Goal: Task Accomplishment & Management: Use online tool/utility

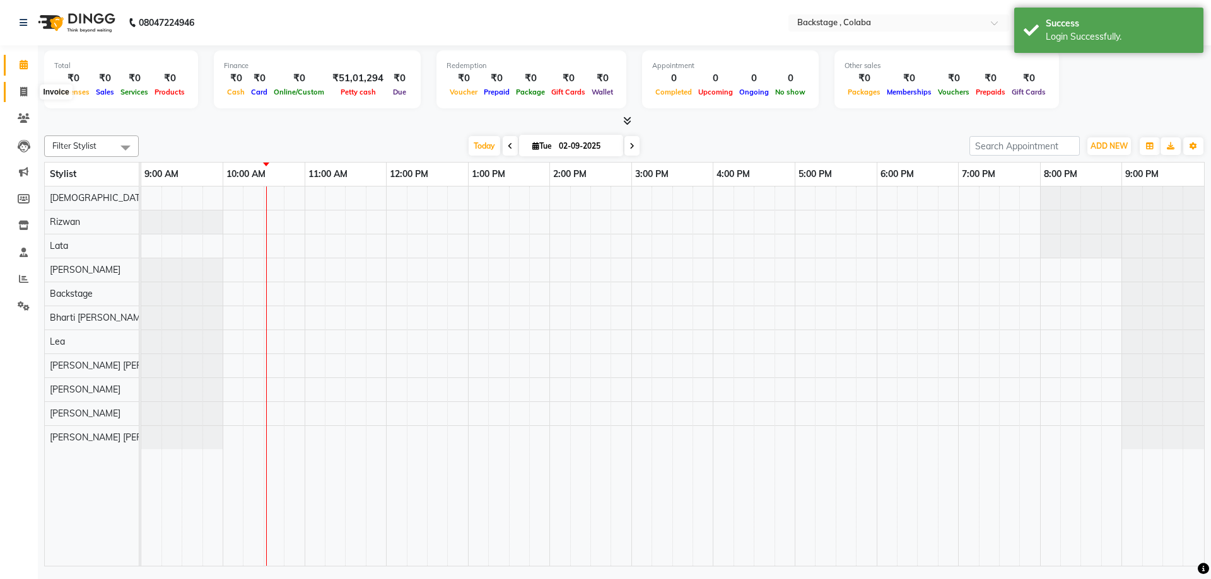
click at [20, 93] on icon at bounding box center [23, 91] width 7 height 9
select select "5451"
select select "service"
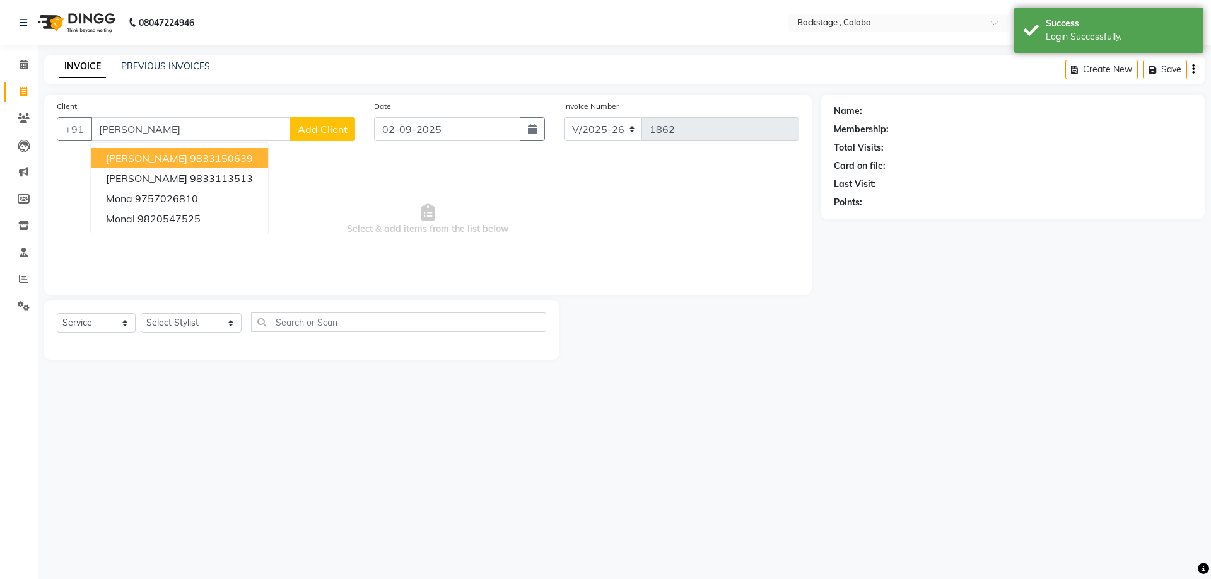
click at [112, 139] on input "mona" at bounding box center [191, 129] width 200 height 24
click at [114, 154] on span "[PERSON_NAME]" at bounding box center [146, 158] width 81 height 13
type input "9833150639"
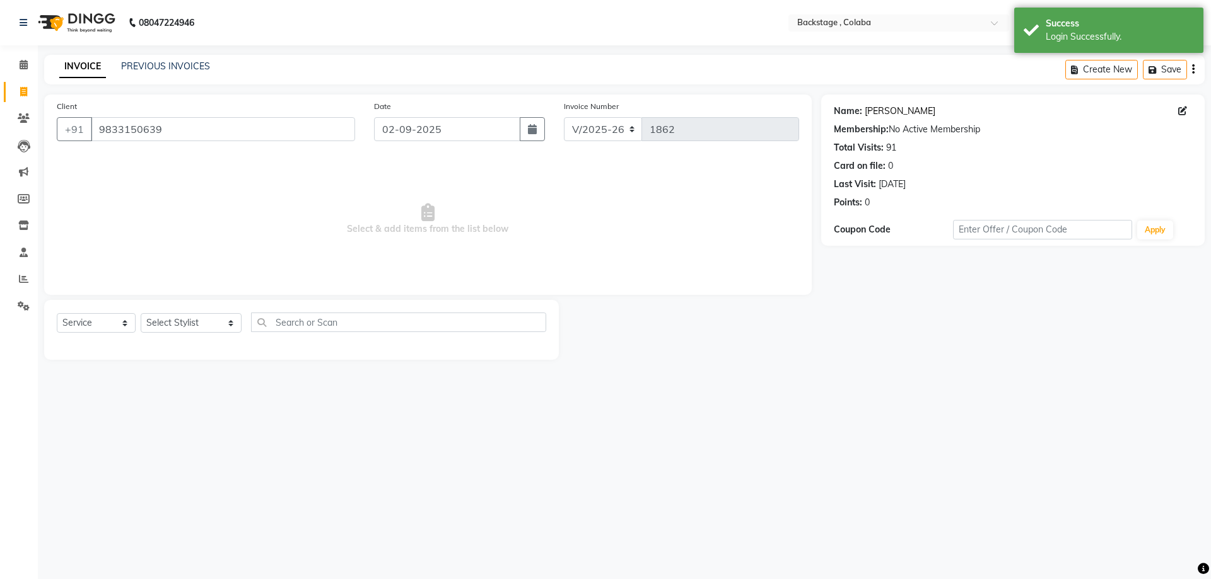
click at [889, 117] on link "[PERSON_NAME]" at bounding box center [900, 111] width 71 height 13
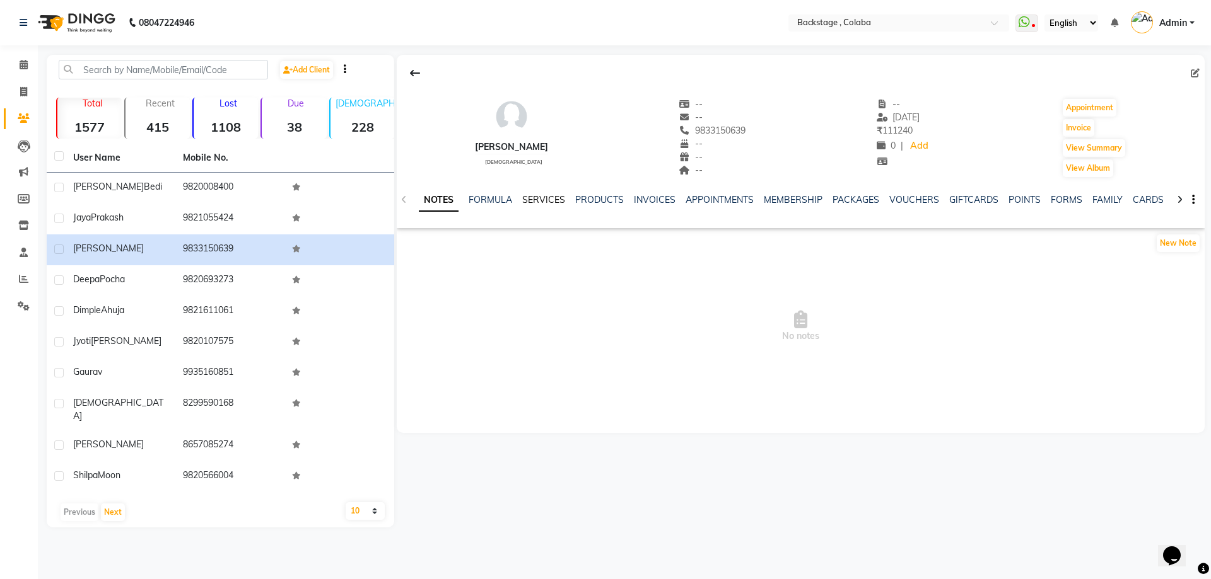
click at [545, 198] on link "SERVICES" at bounding box center [543, 199] width 43 height 11
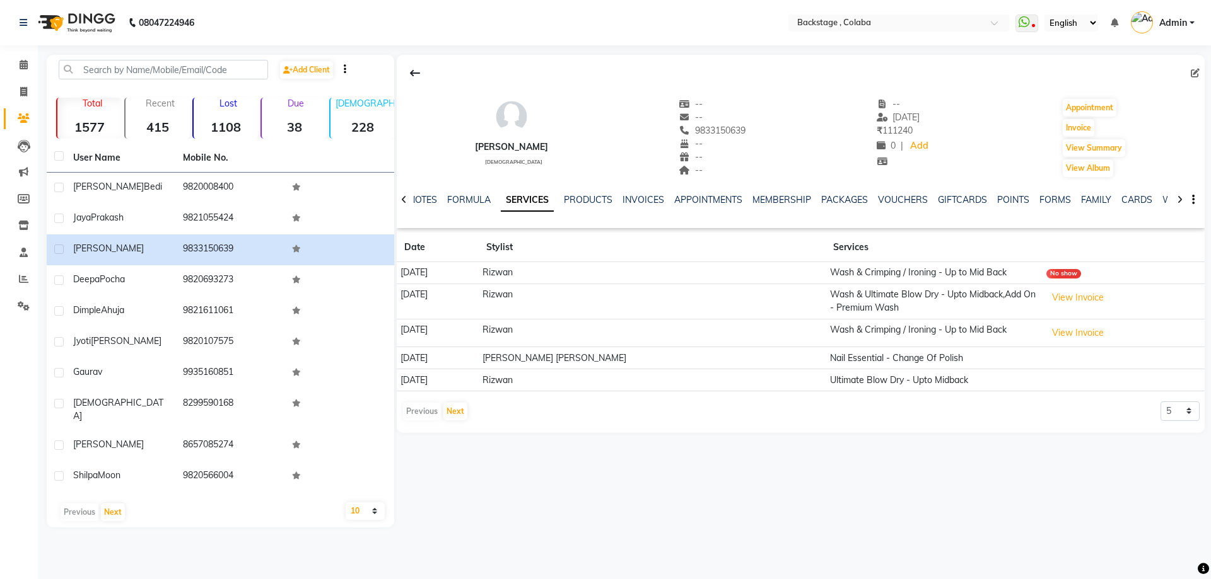
click at [456, 421] on div "Previous Next" at bounding box center [435, 412] width 67 height 20
click at [458, 411] on button "Next" at bounding box center [455, 412] width 24 height 18
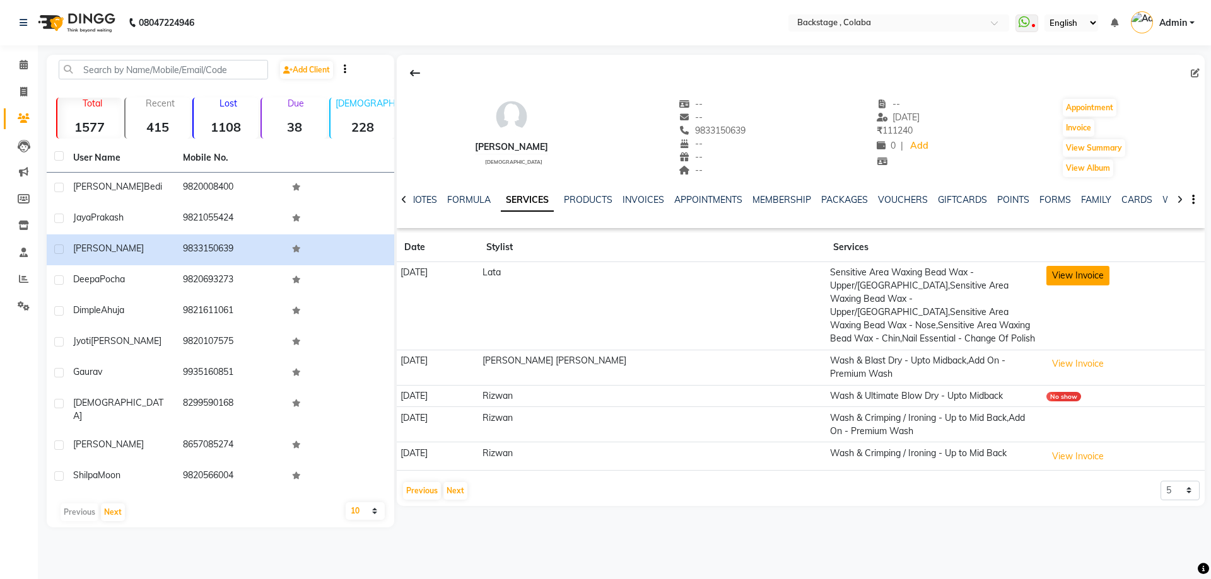
click at [1046, 269] on button "View Invoice" at bounding box center [1077, 276] width 63 height 20
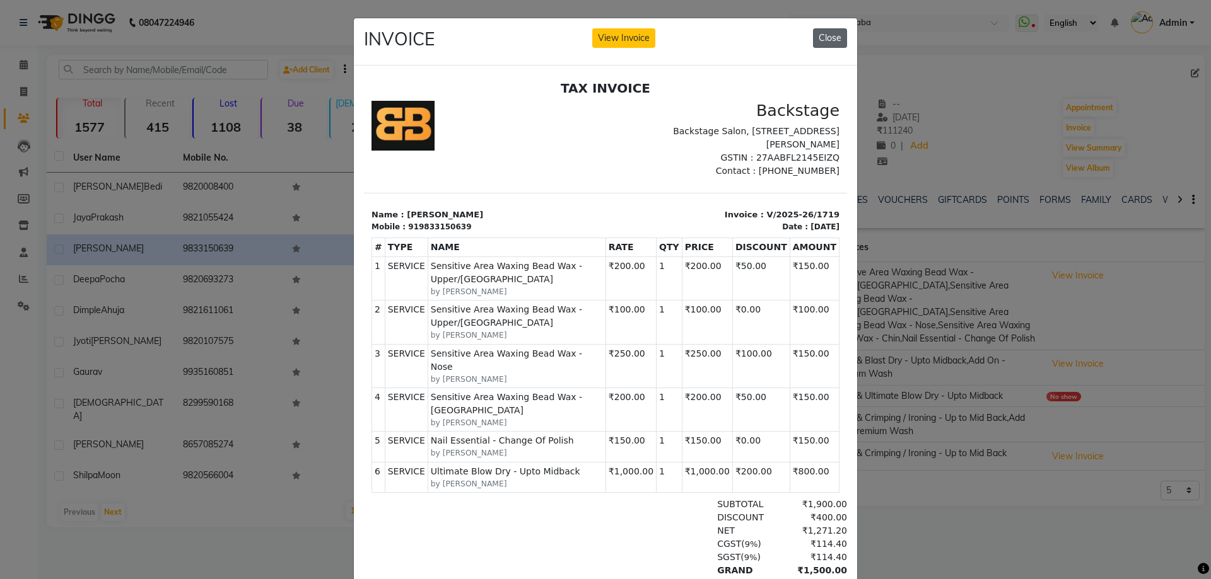
click at [826, 29] on button "Close" at bounding box center [830, 38] width 34 height 20
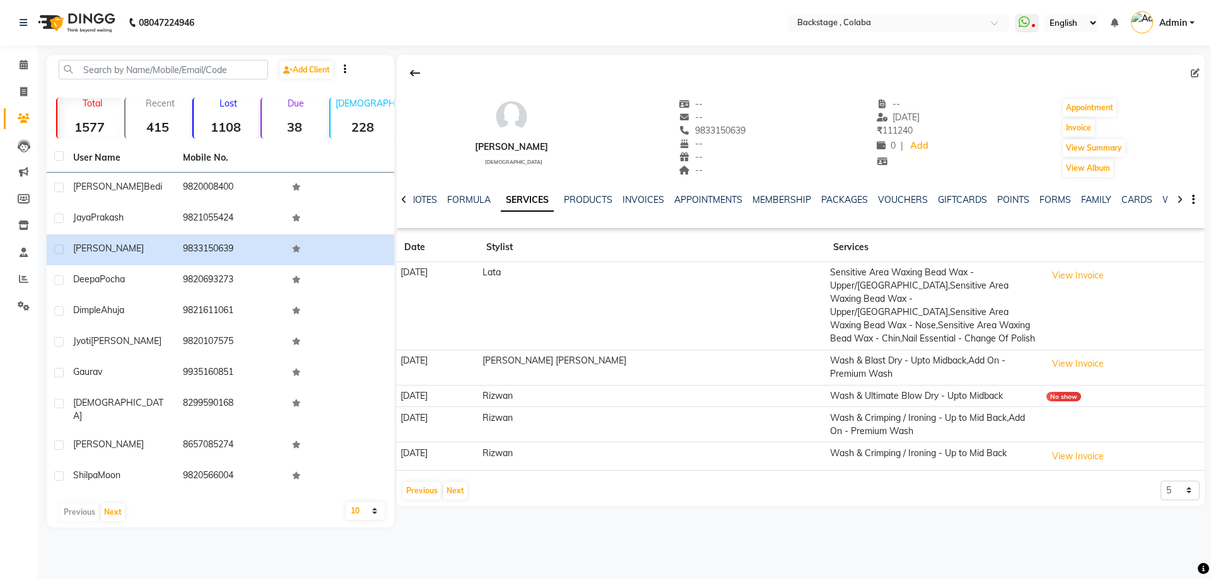
click at [824, 34] on app-view-invoice-on-modal "INVOICE View Invoice Close" at bounding box center [605, 299] width 503 height 625
click at [1046, 447] on button "View Invoice" at bounding box center [1077, 457] width 63 height 20
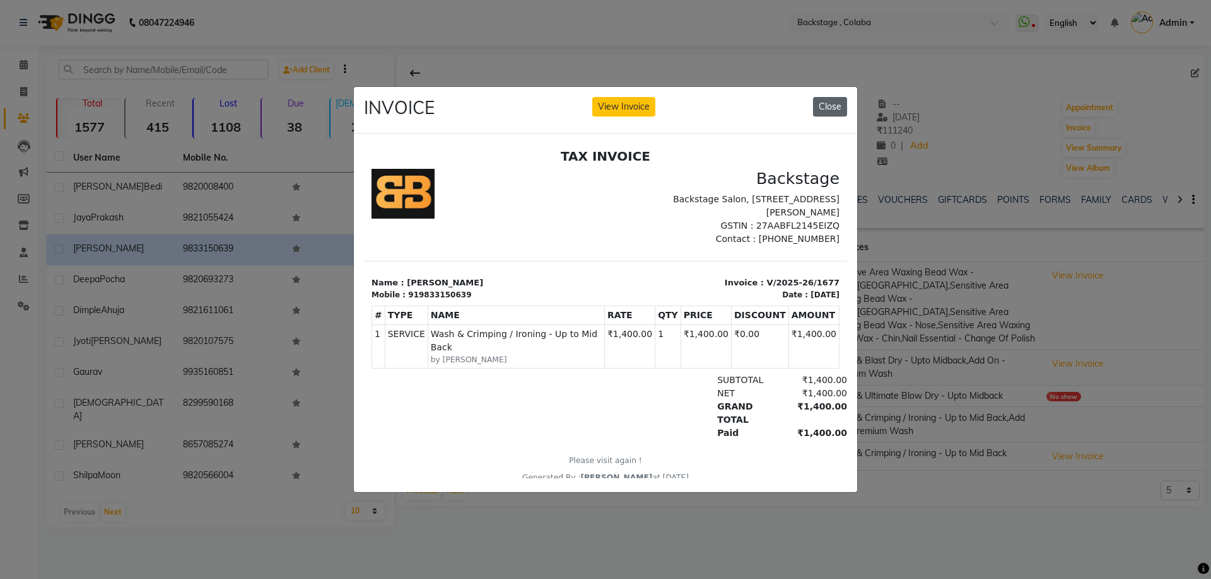
click at [830, 107] on button "Close" at bounding box center [830, 107] width 34 height 20
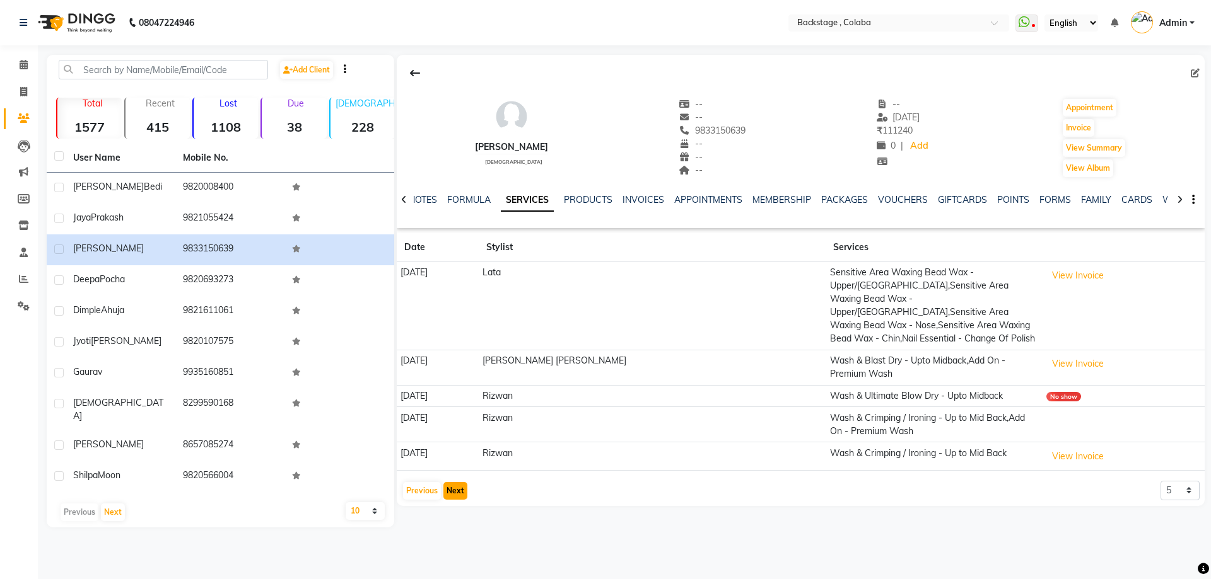
click at [444, 482] on button "Next" at bounding box center [455, 491] width 24 height 18
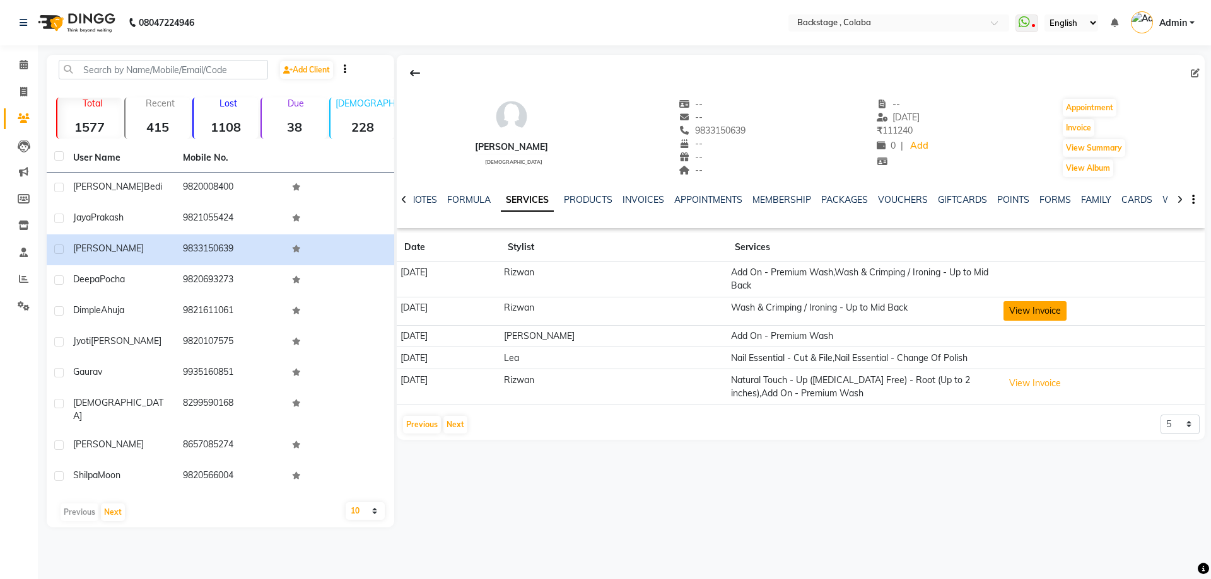
click at [1066, 308] on button "View Invoice" at bounding box center [1034, 311] width 63 height 20
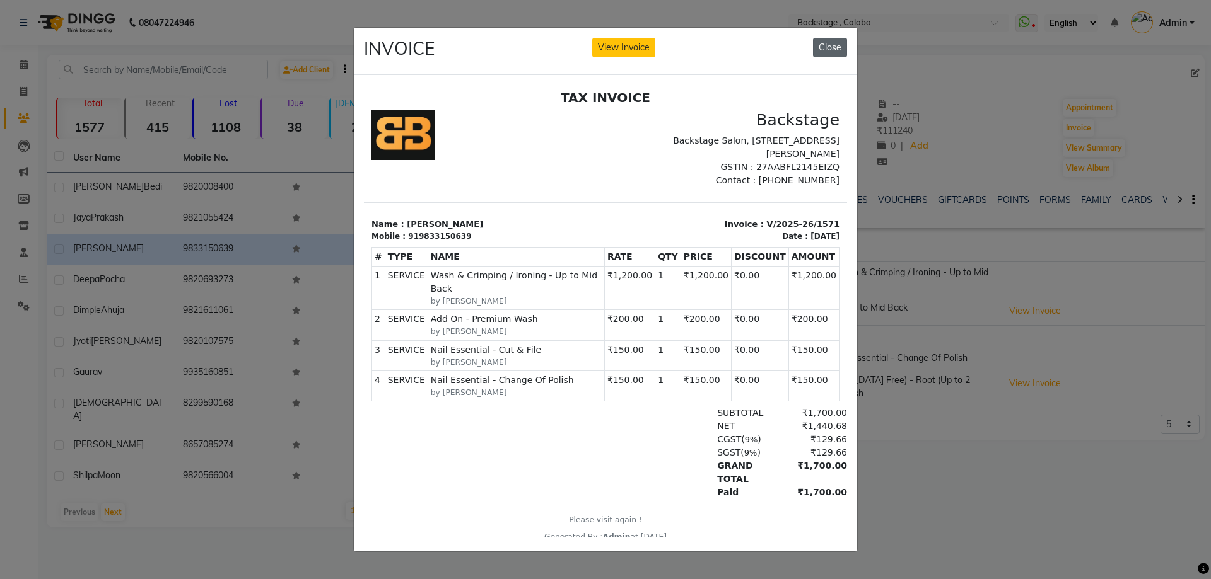
click at [819, 42] on button "Close" at bounding box center [830, 48] width 34 height 20
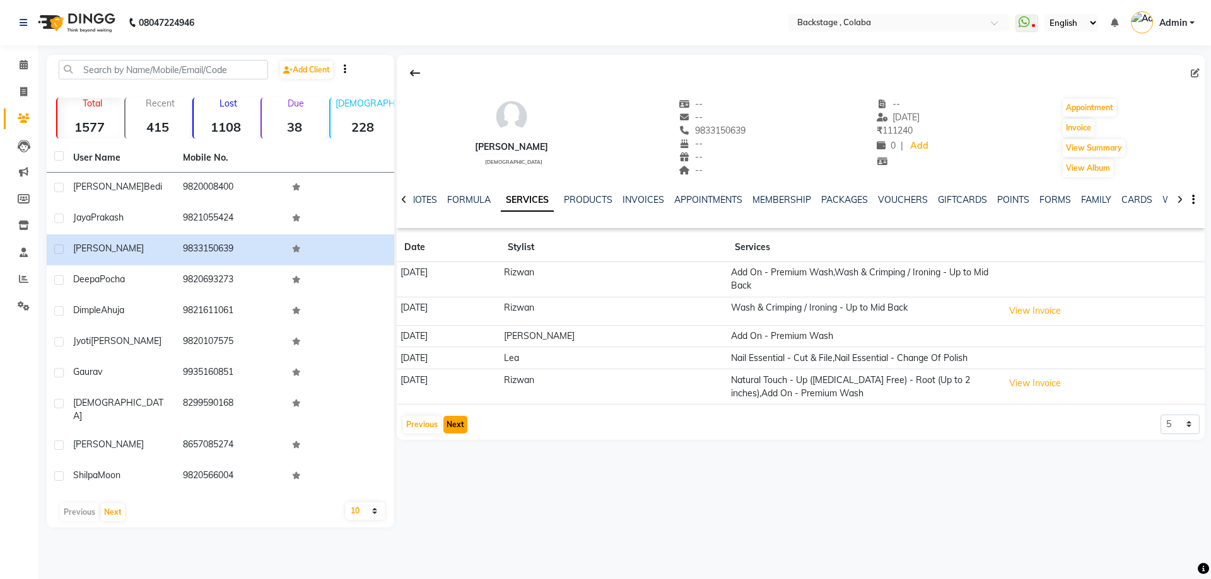
click at [459, 428] on button "Next" at bounding box center [455, 425] width 24 height 18
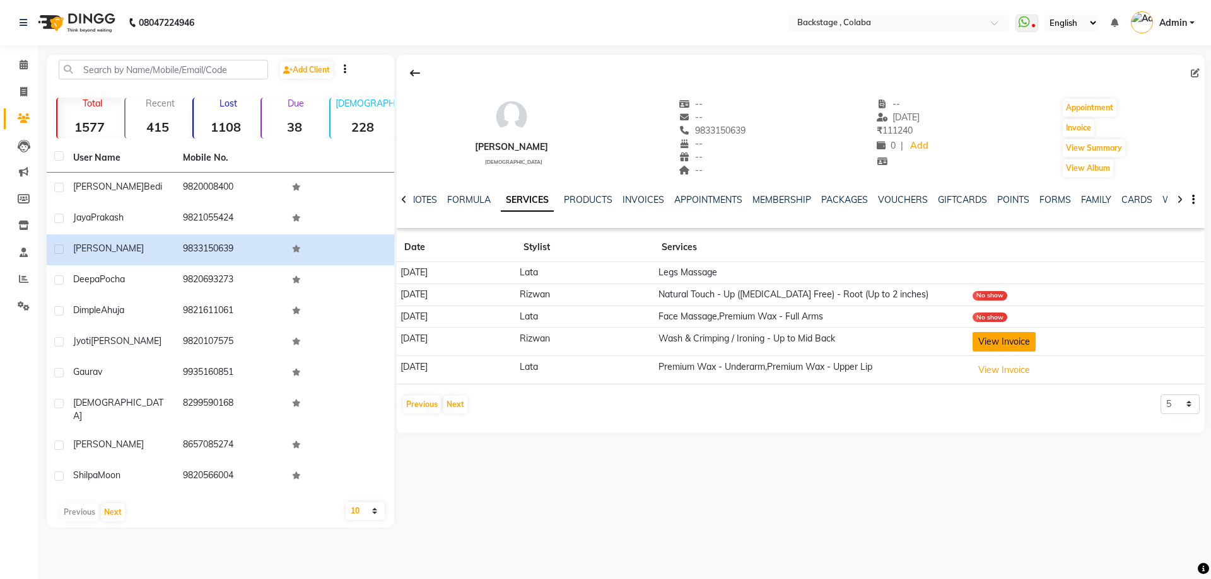
click at [1035, 341] on button "View Invoice" at bounding box center [1003, 342] width 63 height 20
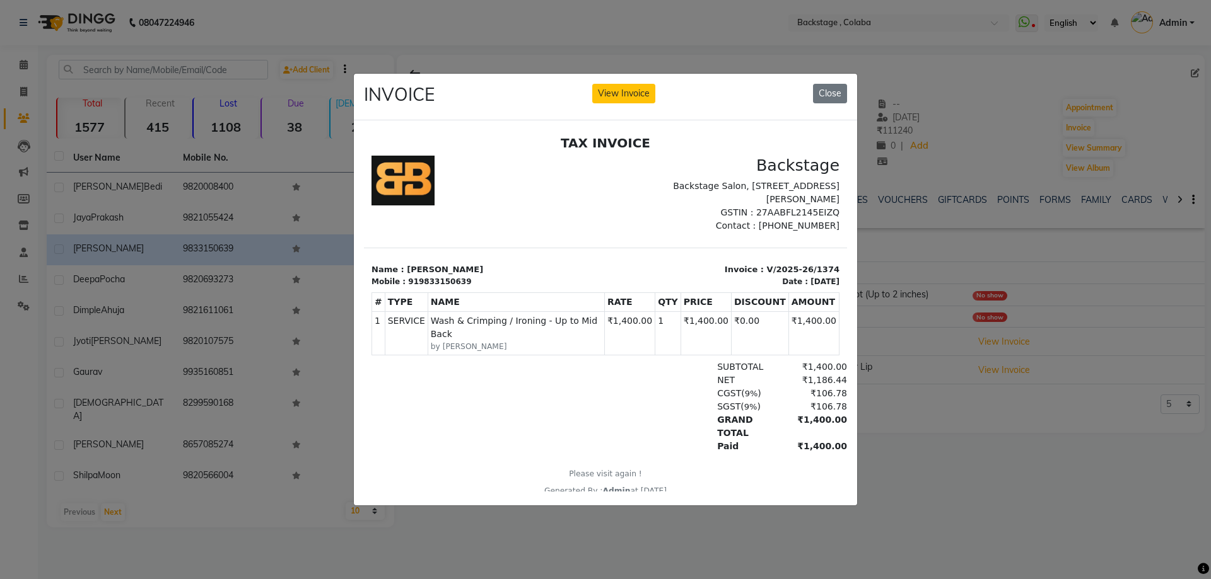
click at [849, 84] on div "INVOICE View Invoice Close" at bounding box center [605, 97] width 503 height 47
click at [836, 100] on div "INVOICE View Invoice Close" at bounding box center [605, 97] width 503 height 47
click at [839, 90] on button "Close" at bounding box center [830, 94] width 34 height 20
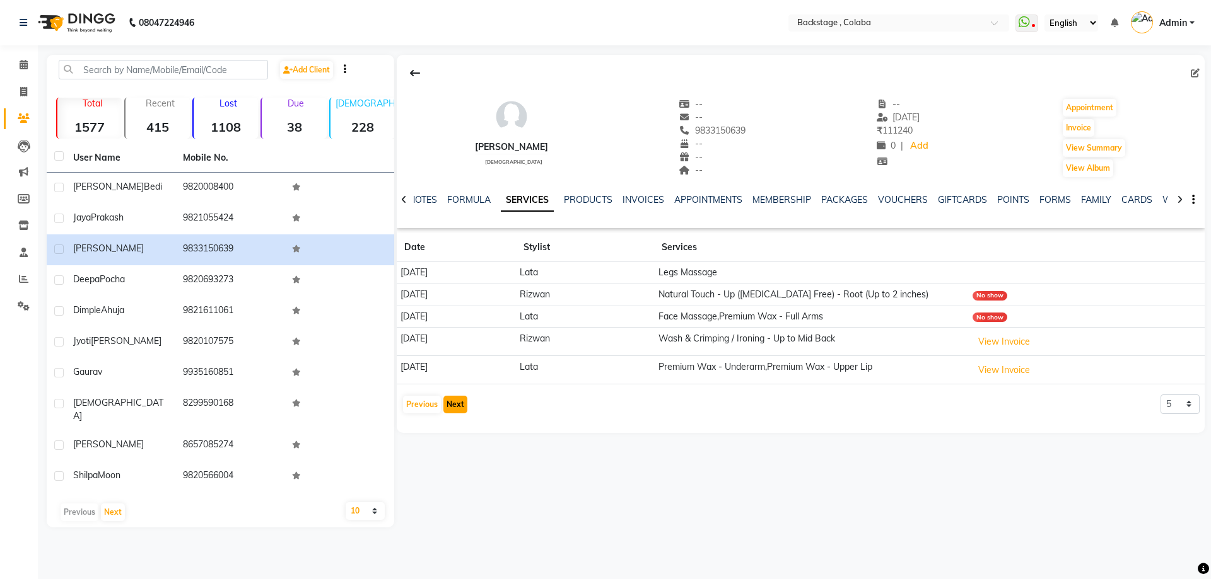
click at [453, 399] on button "Next" at bounding box center [455, 405] width 24 height 18
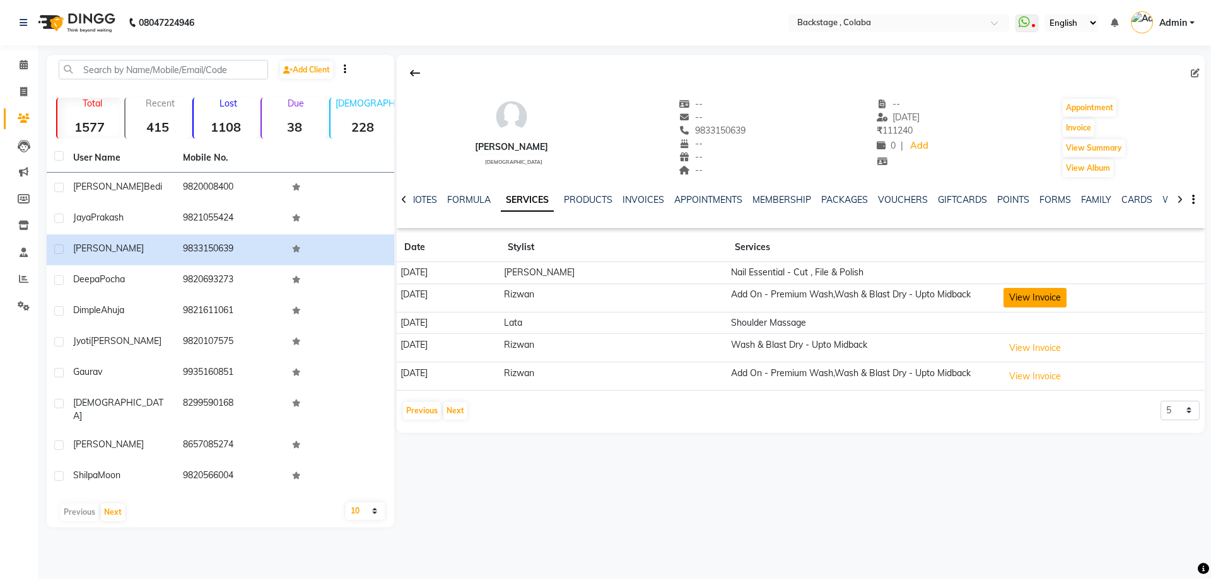
click at [1012, 308] on button "View Invoice" at bounding box center [1034, 298] width 63 height 20
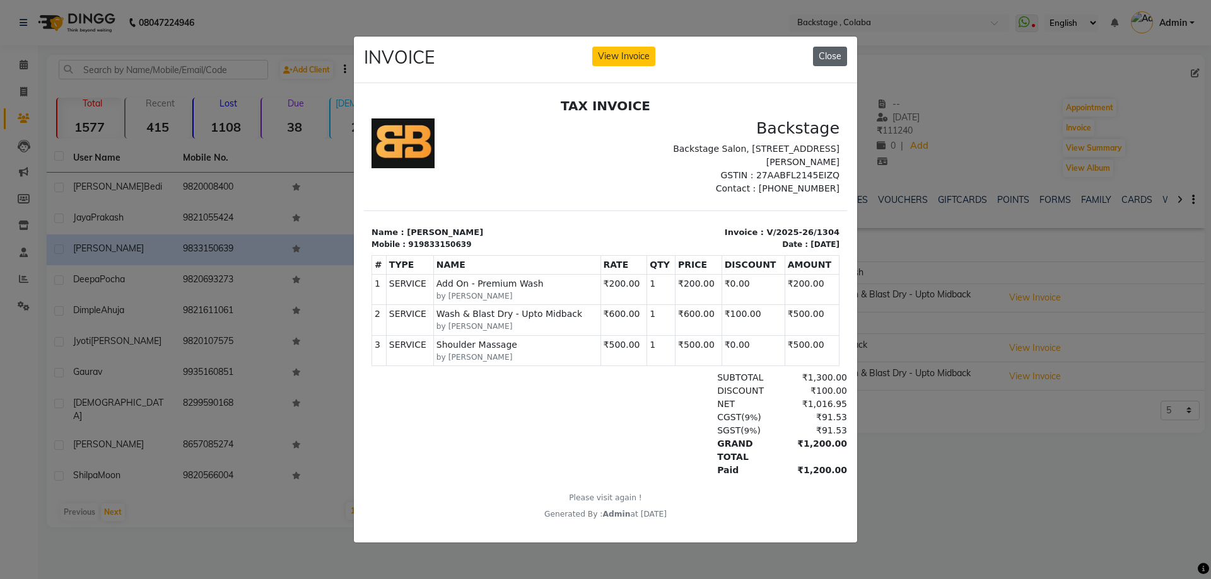
click at [843, 59] on button "Close" at bounding box center [830, 57] width 34 height 20
